Goal: Task Accomplishment & Management: Manage account settings

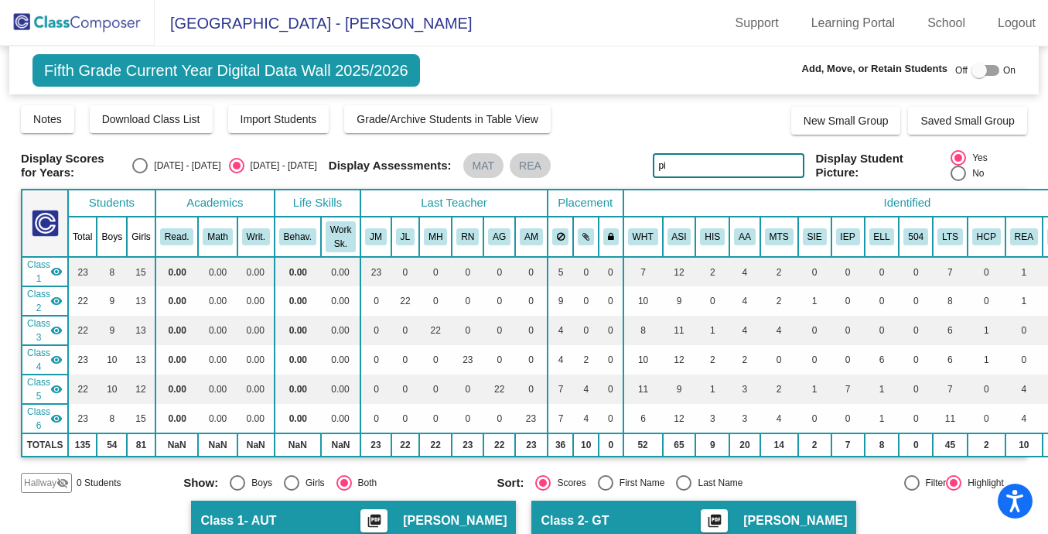
type input "p"
click at [103, 19] on img at bounding box center [77, 23] width 155 height 46
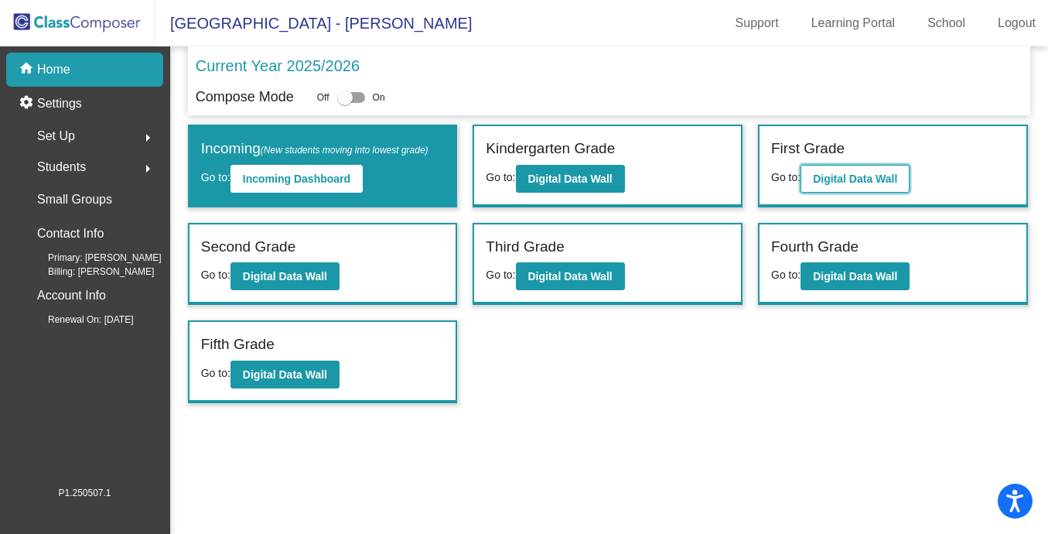
click at [835, 176] on b "Digital Data Wall" at bounding box center [855, 178] width 84 height 12
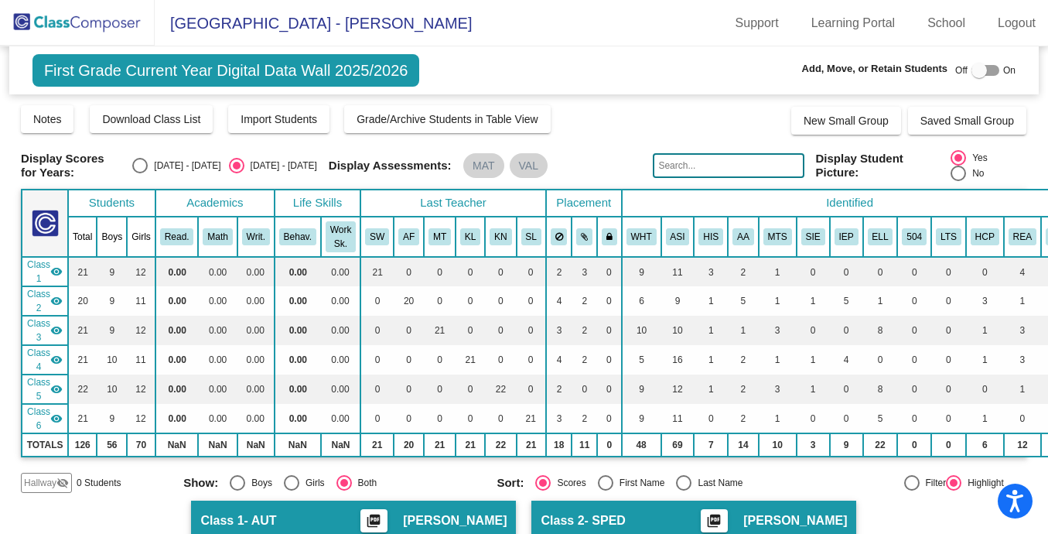
click at [666, 168] on input "text" at bounding box center [728, 165] width 151 height 25
type input "[PERSON_NAME]"
click at [80, 19] on img at bounding box center [77, 23] width 155 height 46
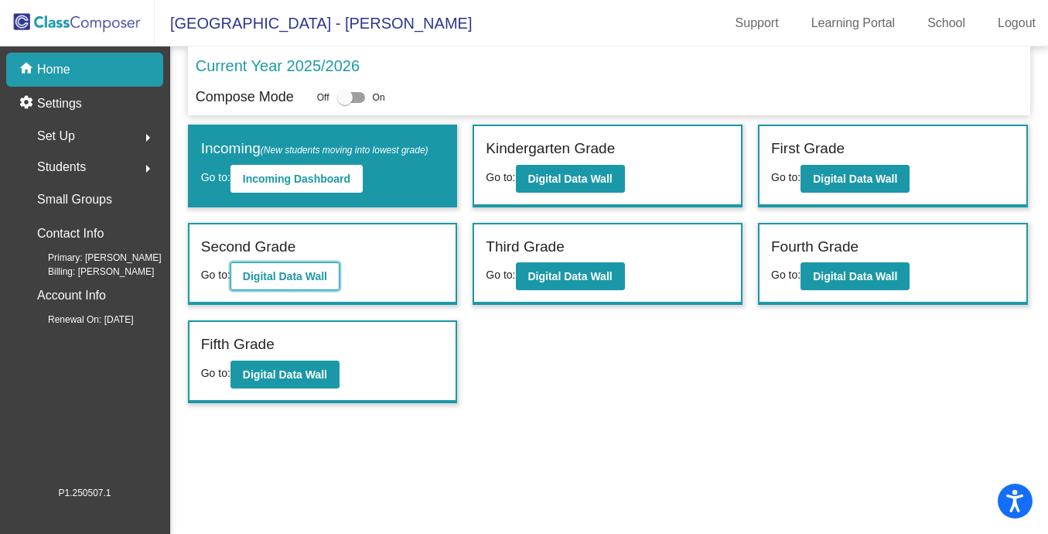
click at [323, 279] on b "Digital Data Wall" at bounding box center [285, 276] width 84 height 12
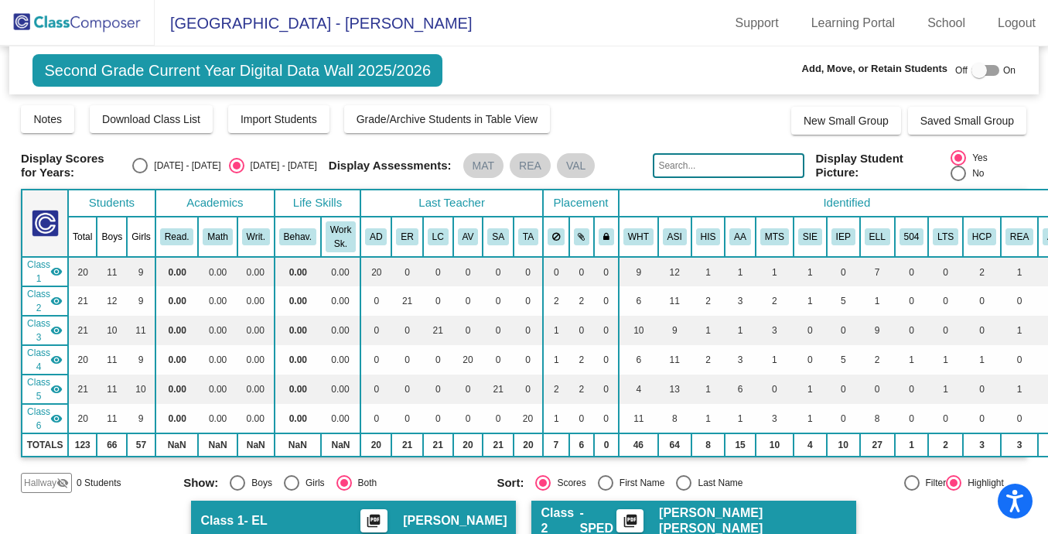
click at [63, 485] on mat-icon "visibility_off" at bounding box center [62, 482] width 12 height 12
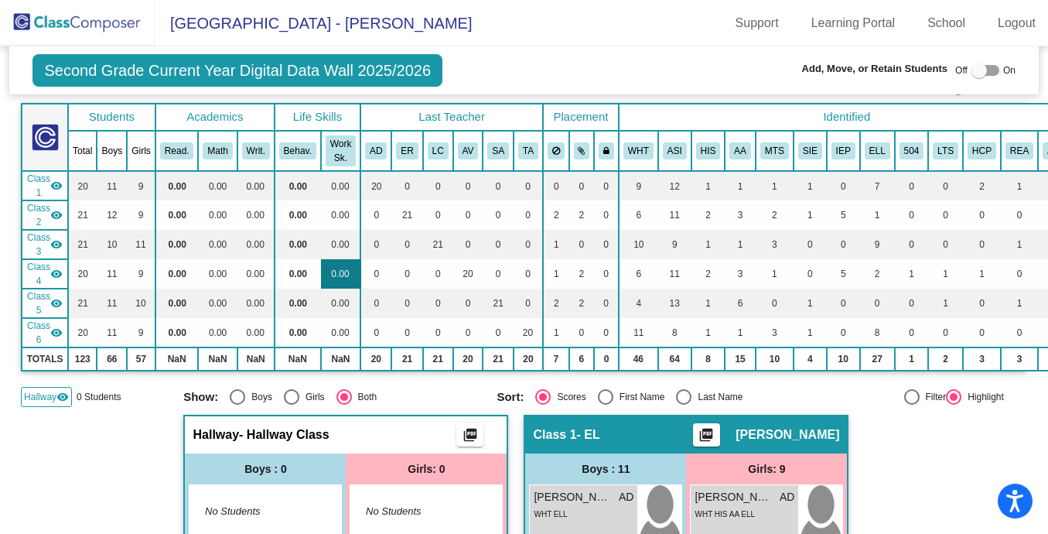
scroll to position [87, 0]
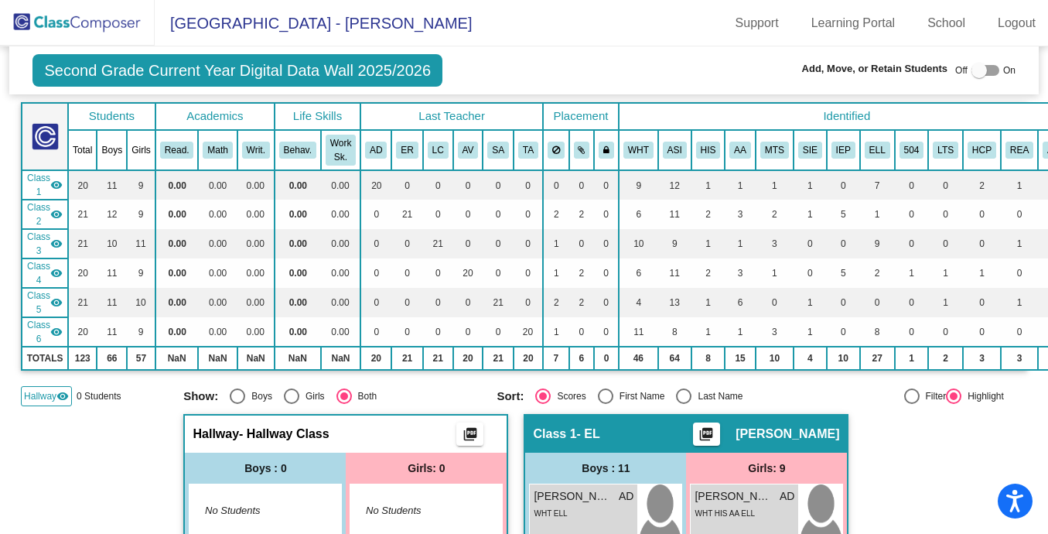
click at [59, 186] on mat-icon "visibility" at bounding box center [56, 185] width 12 height 12
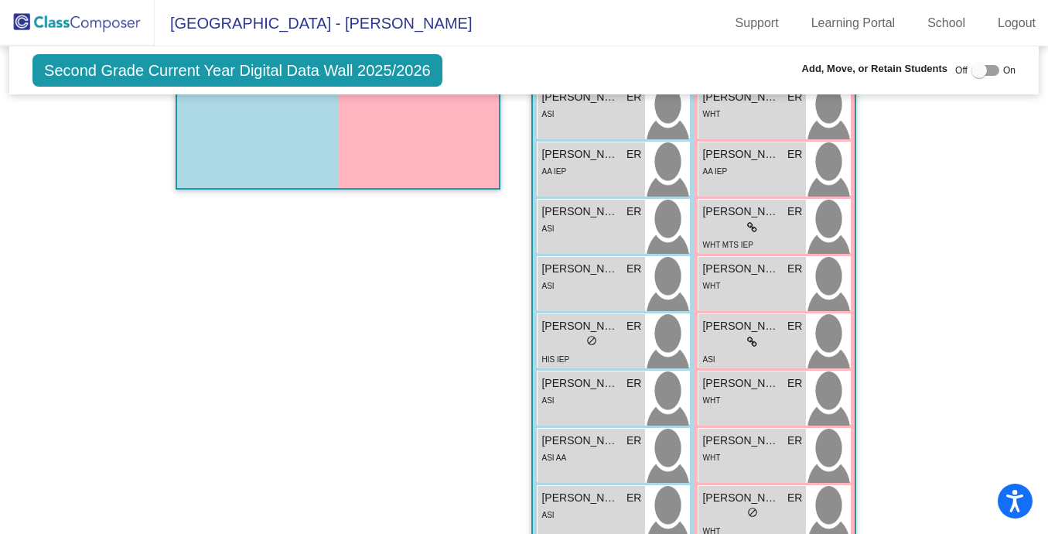
scroll to position [549, 0]
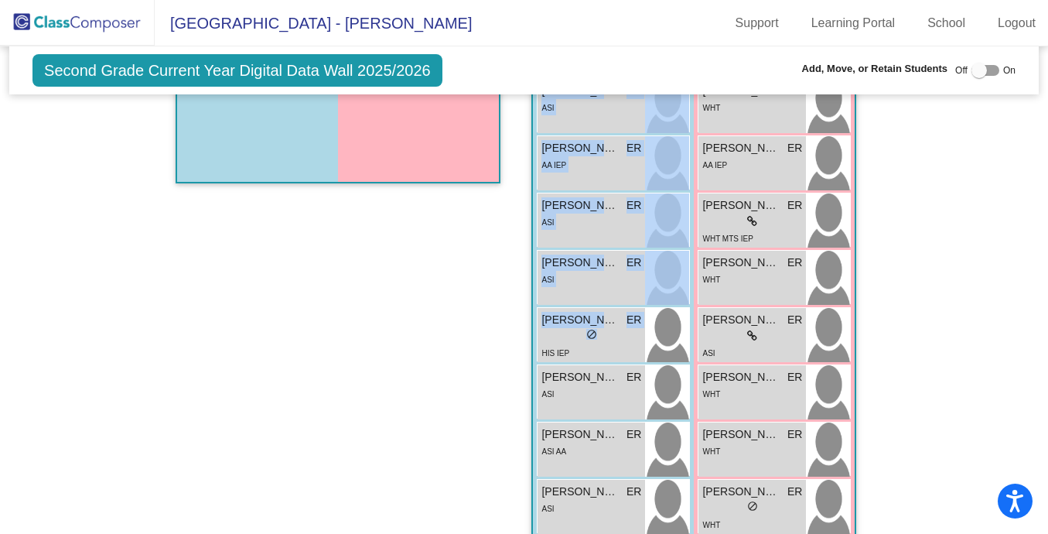
drag, startPoint x: 611, startPoint y: 330, endPoint x: 313, endPoint y: 108, distance: 371.6
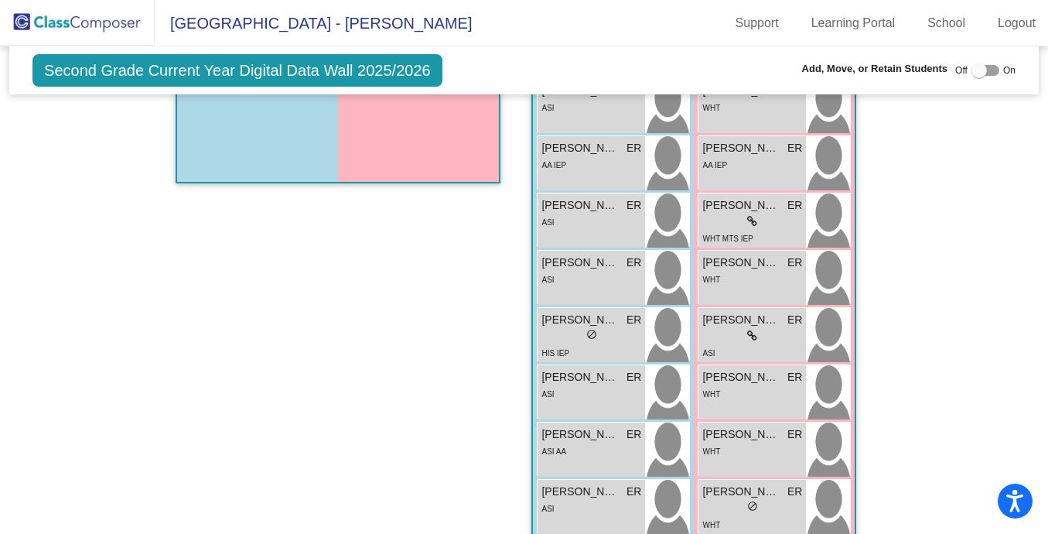
click at [433, 357] on div "Hallway - Hallway Class picture_as_pdf Add Student First Name Last Name Student…" at bounding box center [338, 341] width 325 height 781
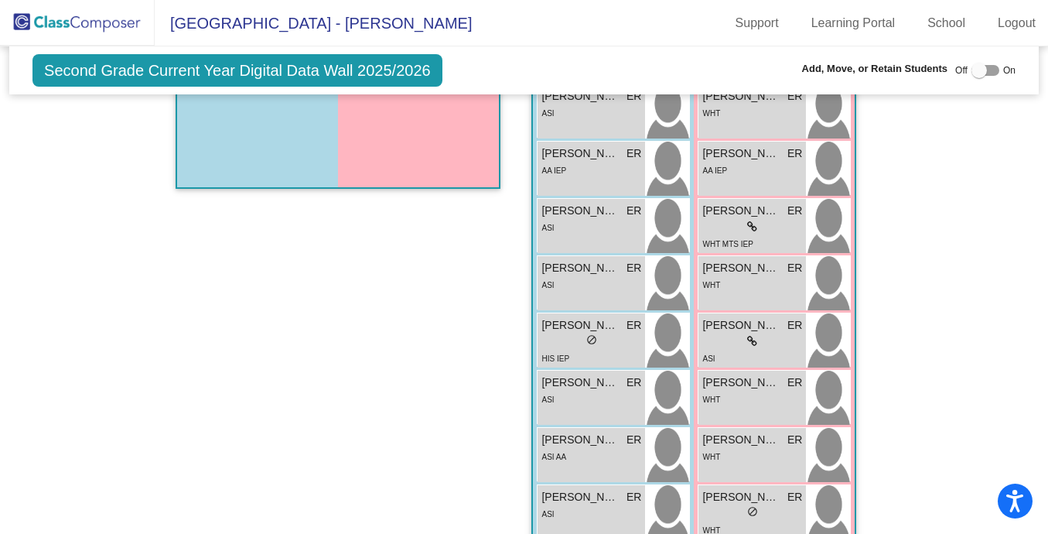
scroll to position [543, 0]
click at [973, 68] on div at bounding box center [979, 70] width 15 height 15
checkbox input "true"
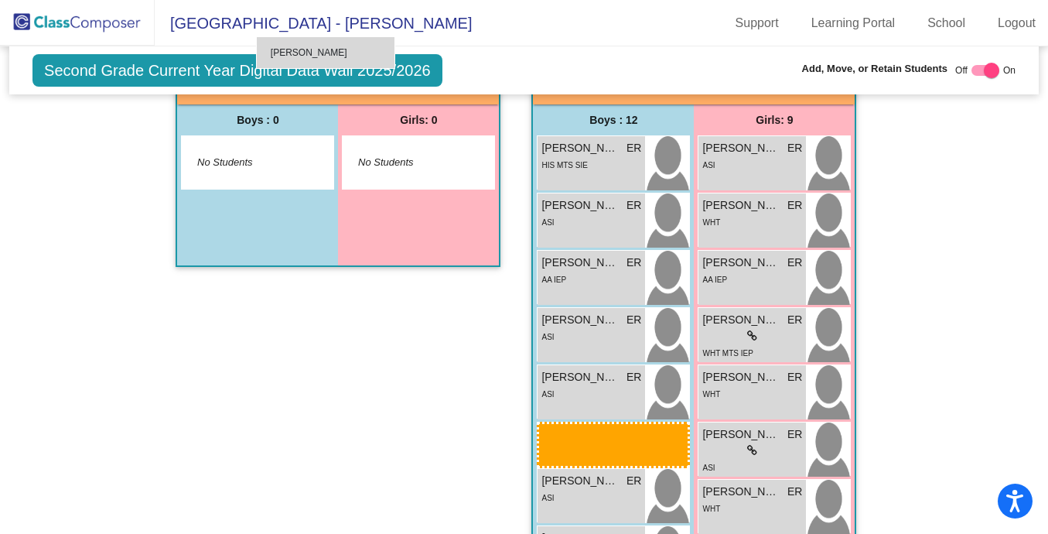
scroll to position [435, 0]
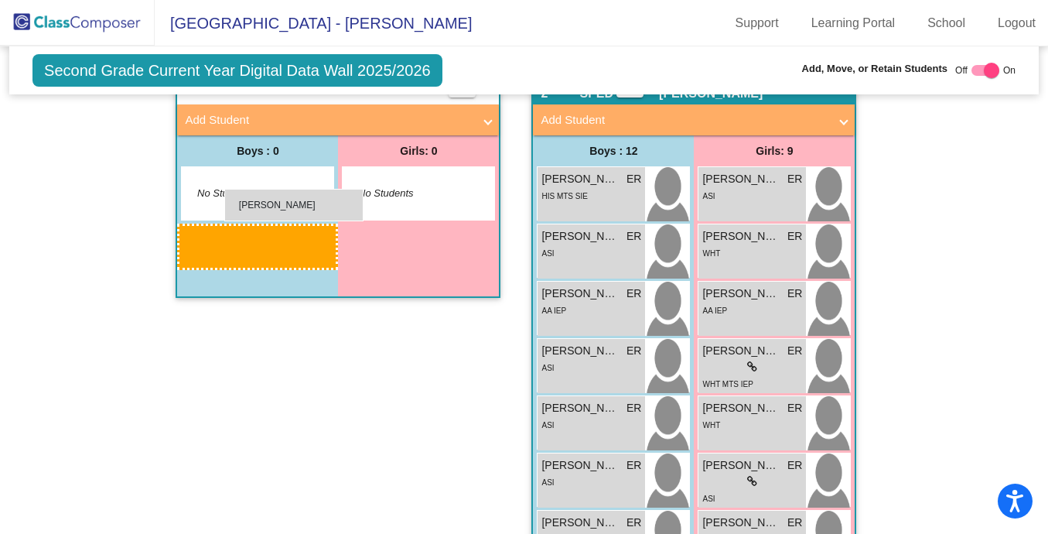
drag, startPoint x: 604, startPoint y: 340, endPoint x: 224, endPoint y: 188, distance: 409.2
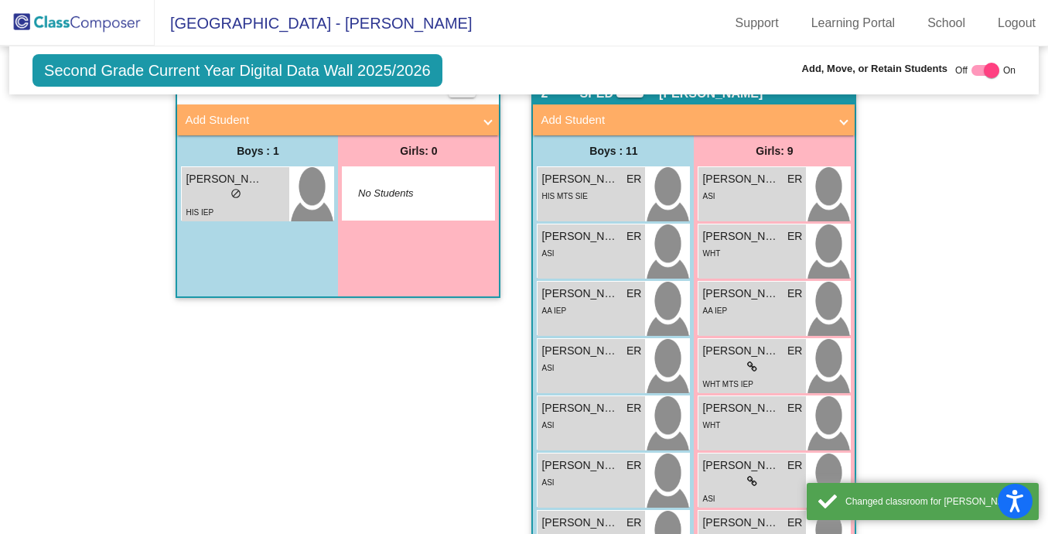
scroll to position [0, 0]
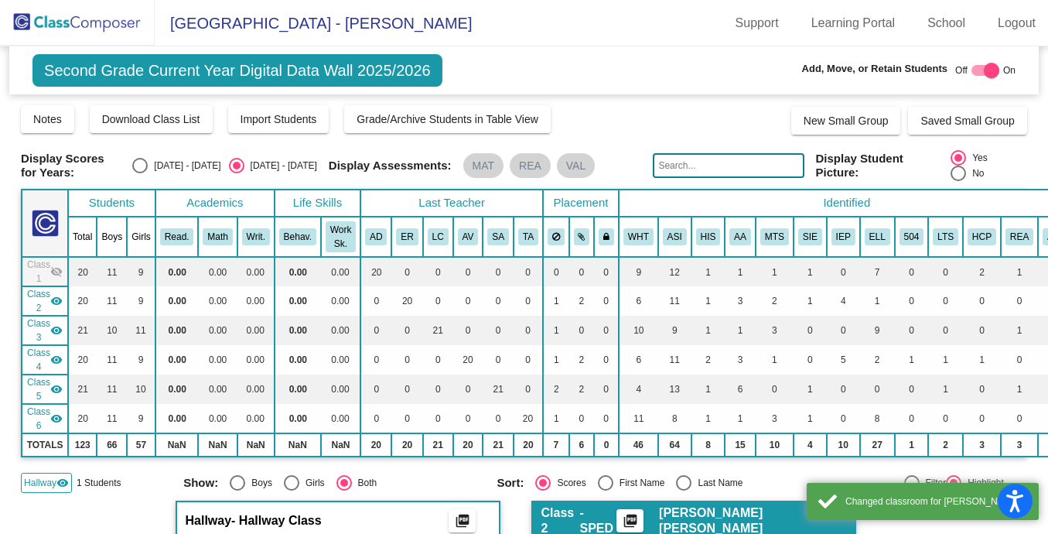
click at [61, 4] on img at bounding box center [77, 23] width 155 height 46
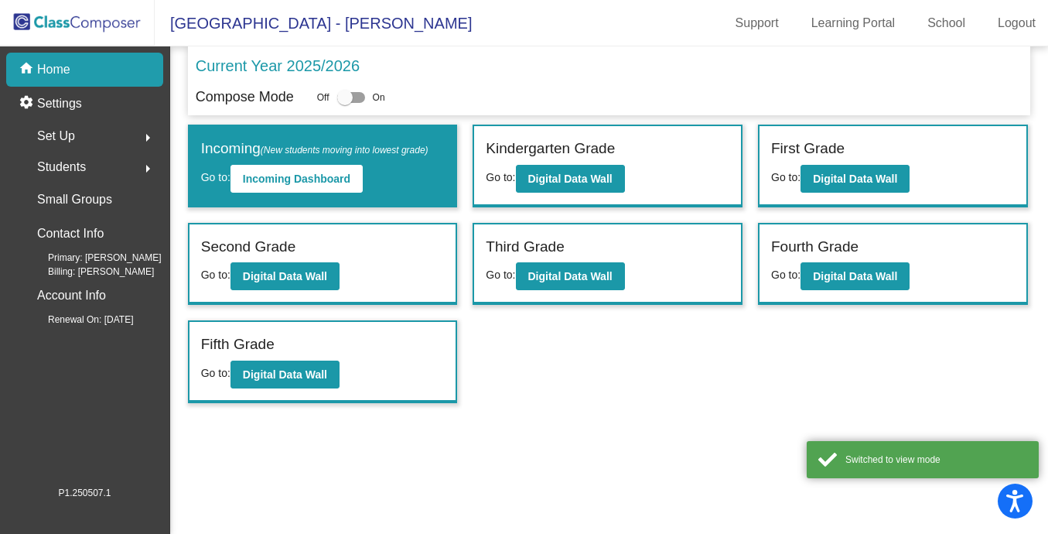
click at [80, 166] on span "Students" at bounding box center [61, 167] width 49 height 22
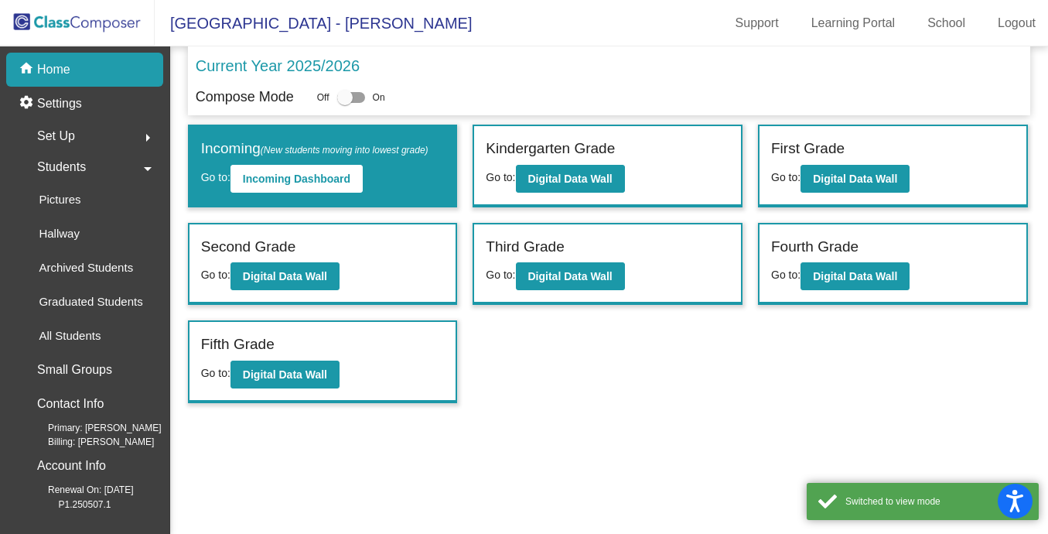
click at [75, 170] on span "Students" at bounding box center [61, 167] width 49 height 22
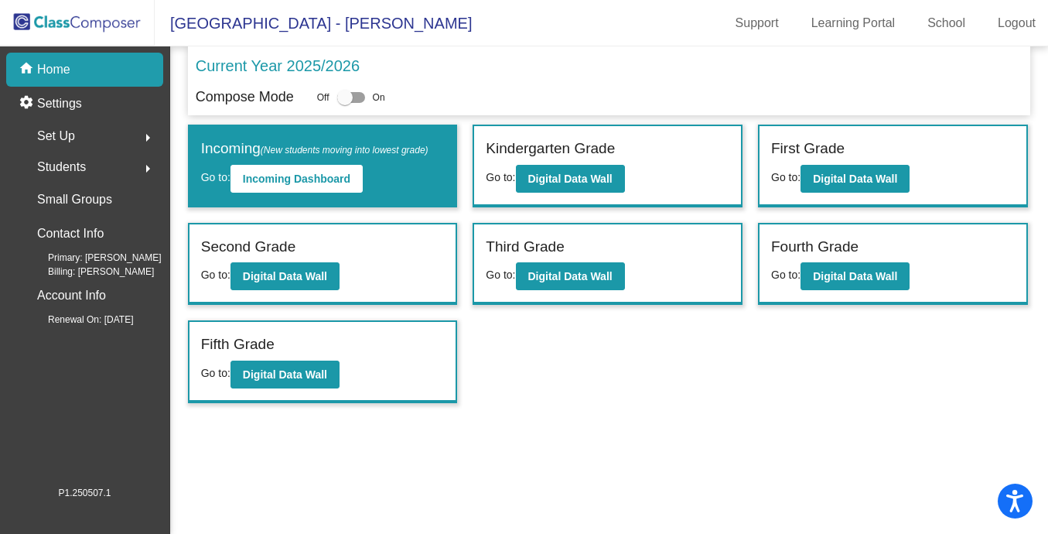
click at [70, 177] on span "Students" at bounding box center [61, 167] width 49 height 22
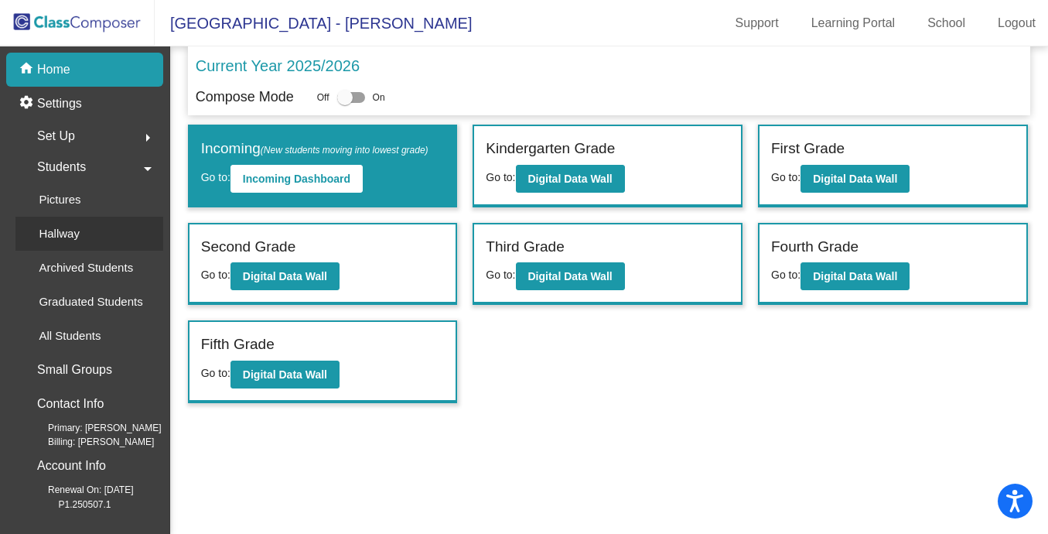
click at [77, 235] on p "Hallway" at bounding box center [59, 233] width 41 height 19
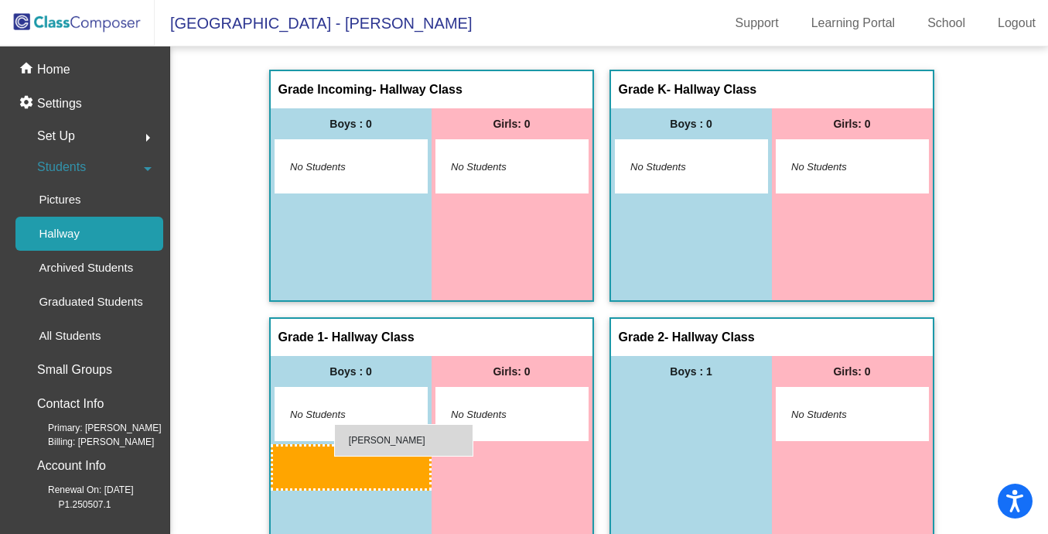
drag, startPoint x: 681, startPoint y: 416, endPoint x: 335, endPoint y: 424, distance: 345.8
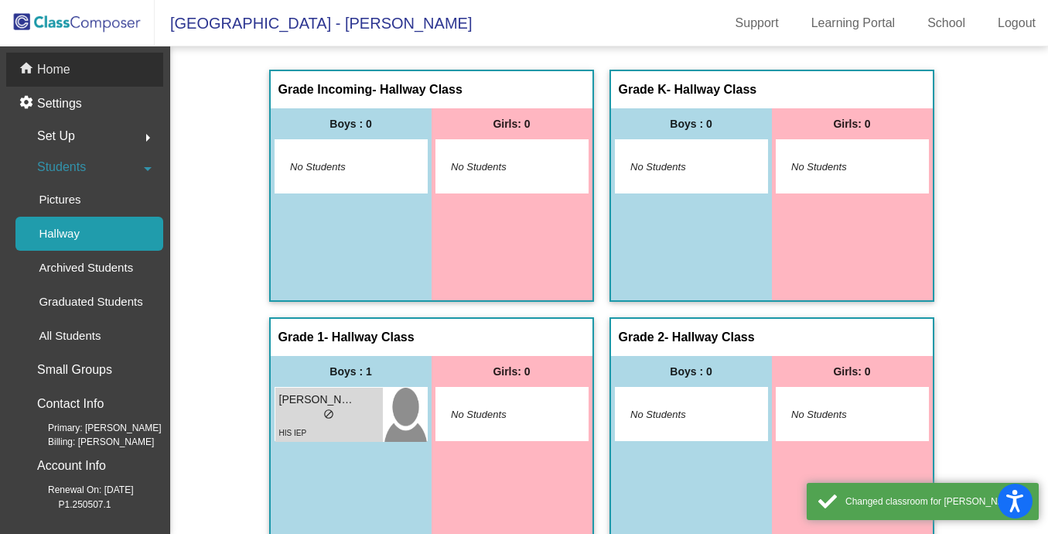
click at [67, 82] on div "home Home" at bounding box center [84, 70] width 157 height 34
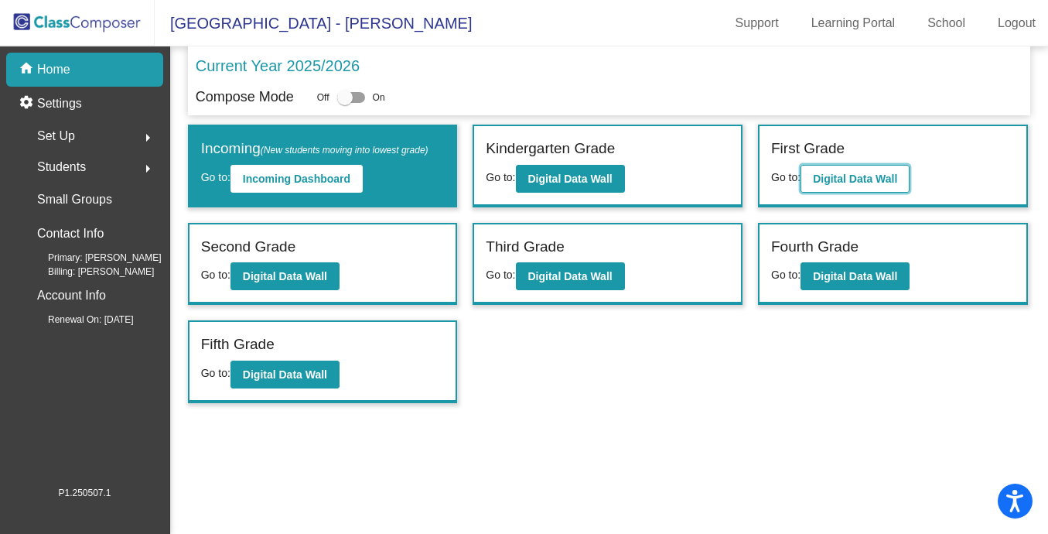
click at [890, 183] on b "Digital Data Wall" at bounding box center [855, 178] width 84 height 12
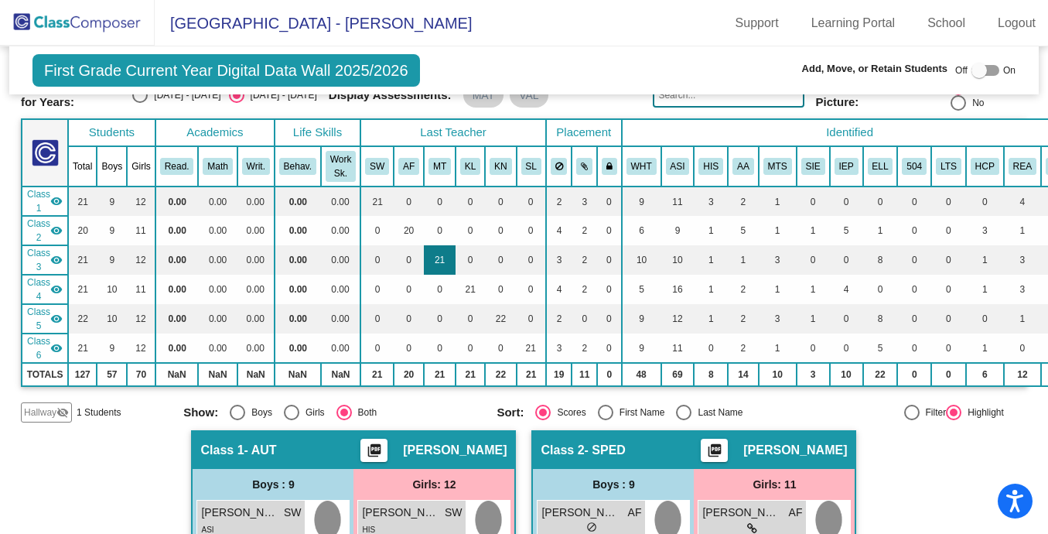
scroll to position [73, 0]
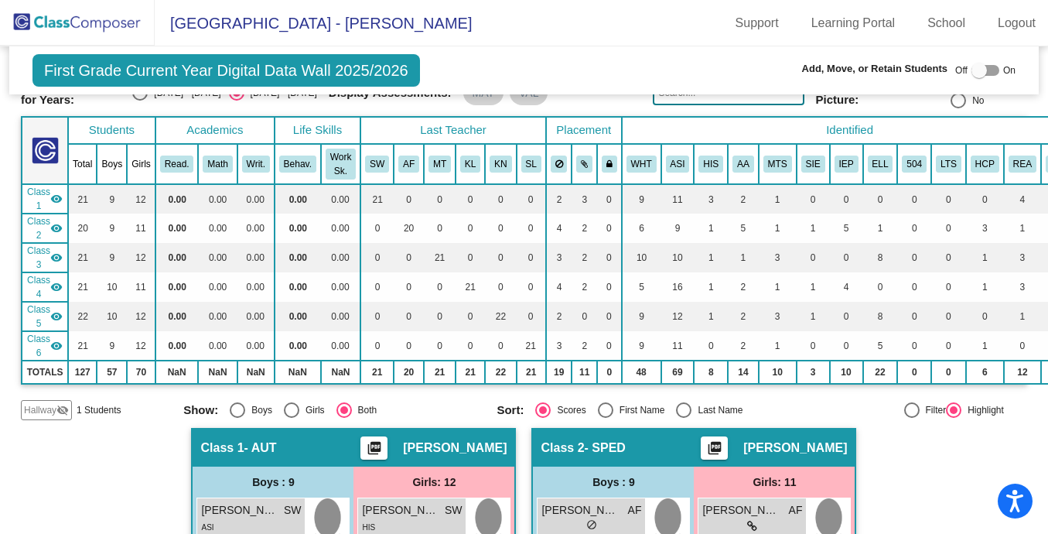
click at [63, 412] on mat-icon "visibility_off" at bounding box center [62, 410] width 12 height 12
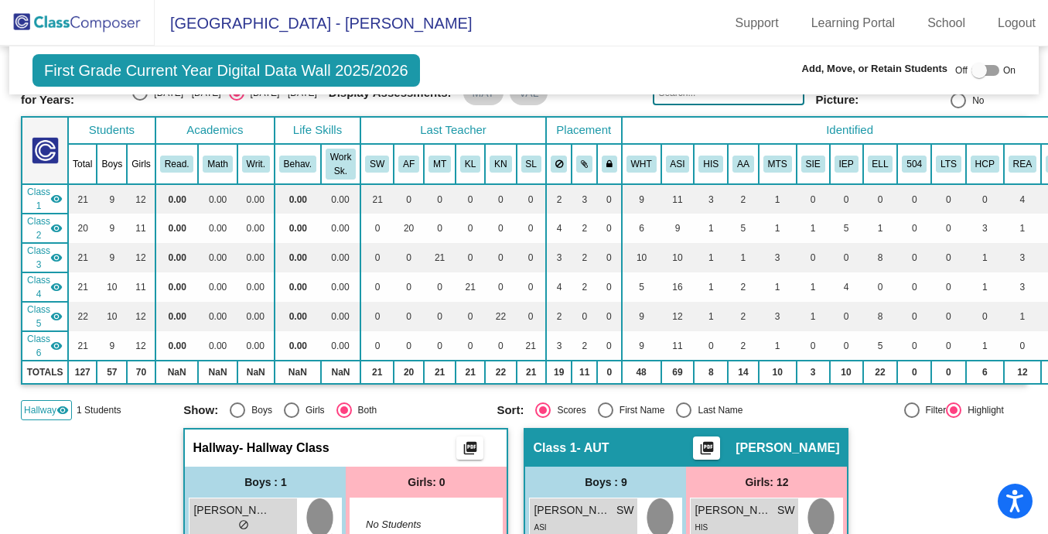
click at [55, 199] on mat-icon "visibility" at bounding box center [56, 199] width 12 height 12
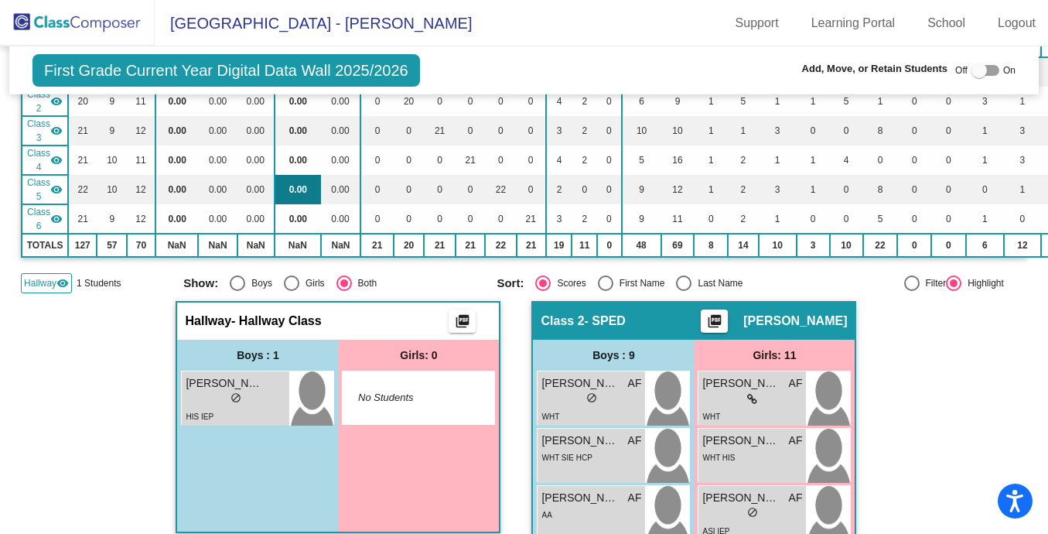
scroll to position [200, 0]
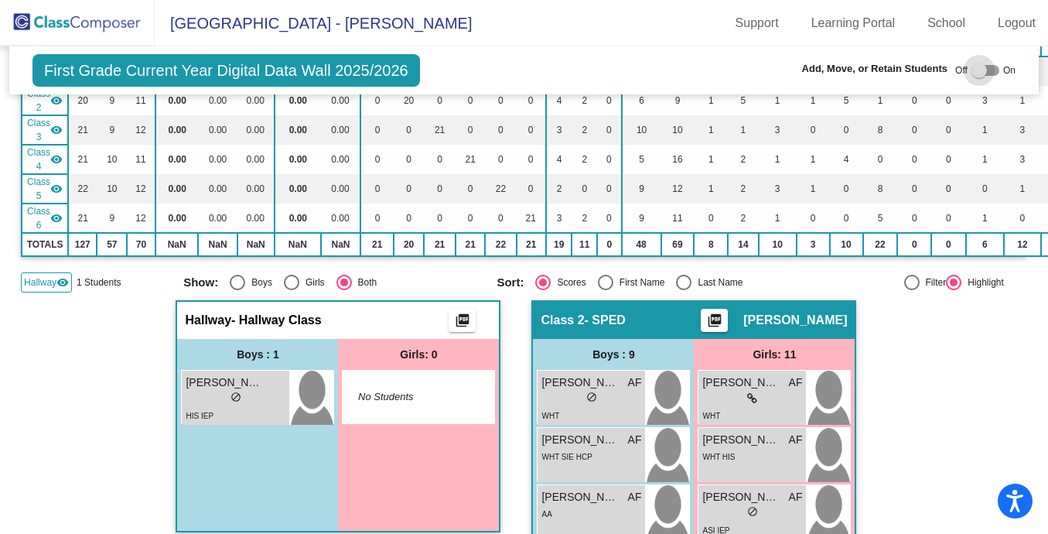
click at [972, 68] on div at bounding box center [979, 70] width 15 height 15
checkbox input "true"
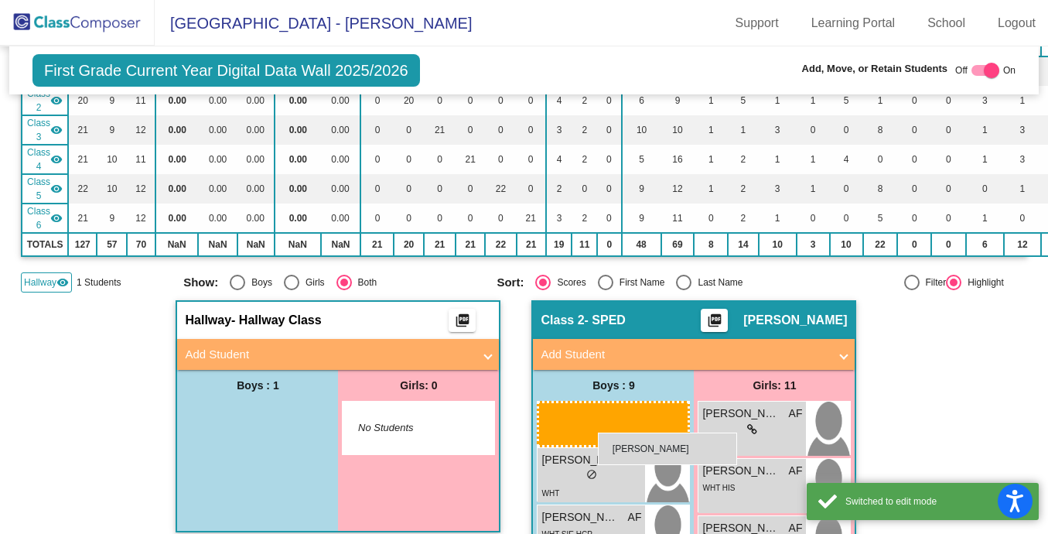
drag, startPoint x: 252, startPoint y: 441, endPoint x: 599, endPoint y: 432, distance: 346.6
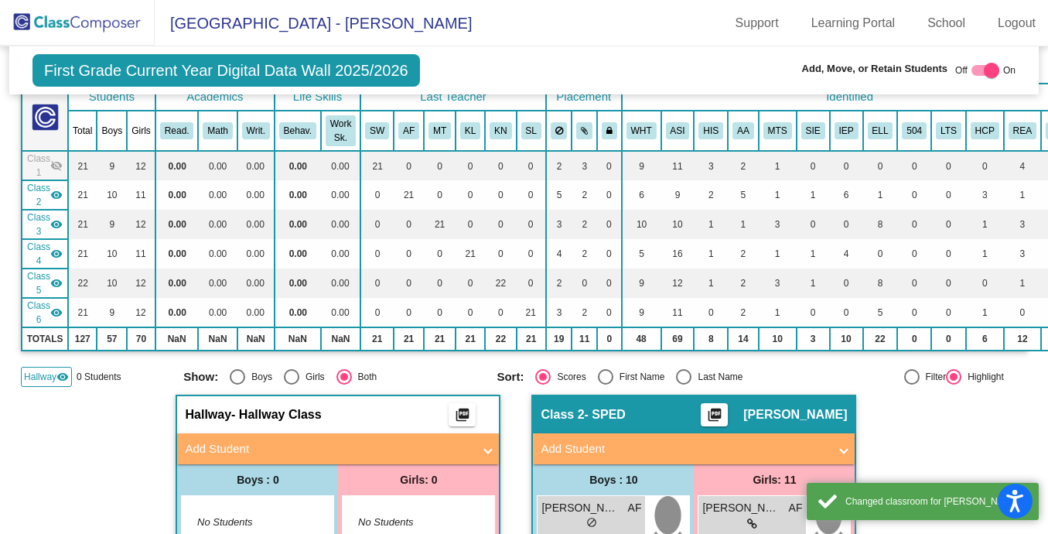
scroll to position [93, 0]
